Goal: Task Accomplishment & Management: Manage account settings

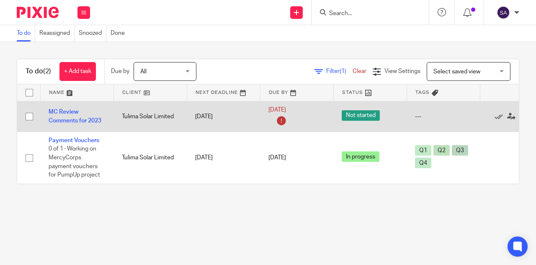
click at [282, 121] on icon at bounding box center [281, 120] width 13 height 13
click at [306, 108] on link "[DATE]" at bounding box center [287, 110] width 38 height 9
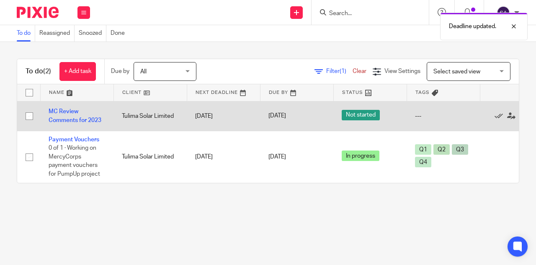
click at [90, 110] on td "MC Review Comments for 2023" at bounding box center [76, 116] width 73 height 30
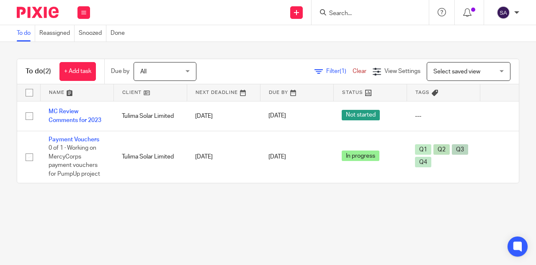
click at [38, 97] on th at bounding box center [28, 92] width 23 height 17
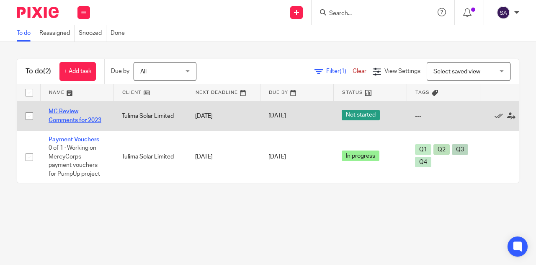
click at [66, 111] on link "MC Review Comments for 2023" at bounding box center [75, 115] width 53 height 14
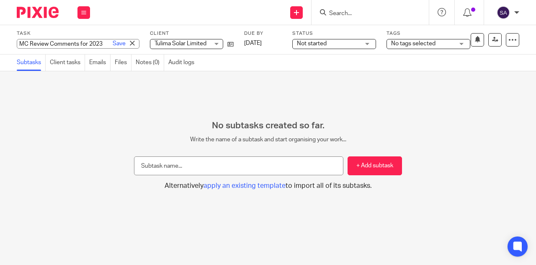
click at [47, 41] on div "MC Review Comments for 2023 Save MC Review Comments for 2023" at bounding box center [78, 44] width 123 height 10
click at [50, 41] on input "MC Review Comments for 2023" at bounding box center [78, 44] width 123 height 10
type input "MC Review Meeting about Comments for 2024"
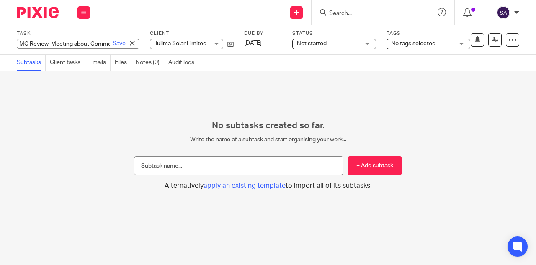
click at [113, 45] on link "Save" at bounding box center [119, 43] width 13 height 8
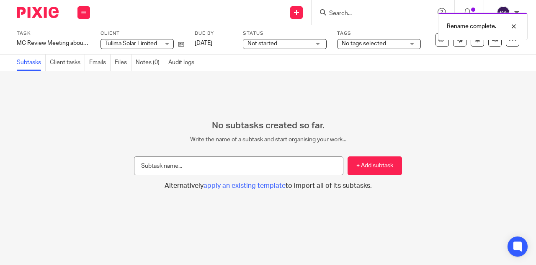
click at [44, 10] on img at bounding box center [38, 12] width 42 height 11
